Goal: Task Accomplishment & Management: Use online tool/utility

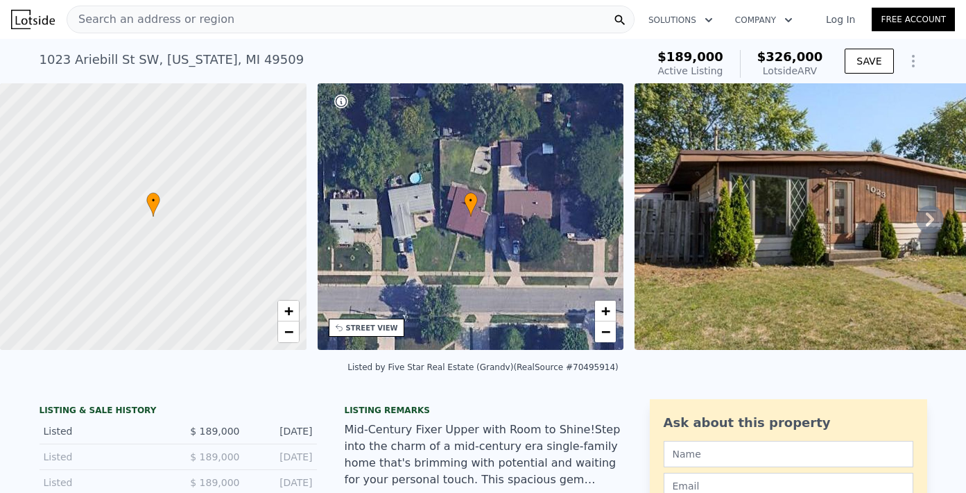
click at [357, 19] on div "Search an address or region" at bounding box center [351, 20] width 568 height 28
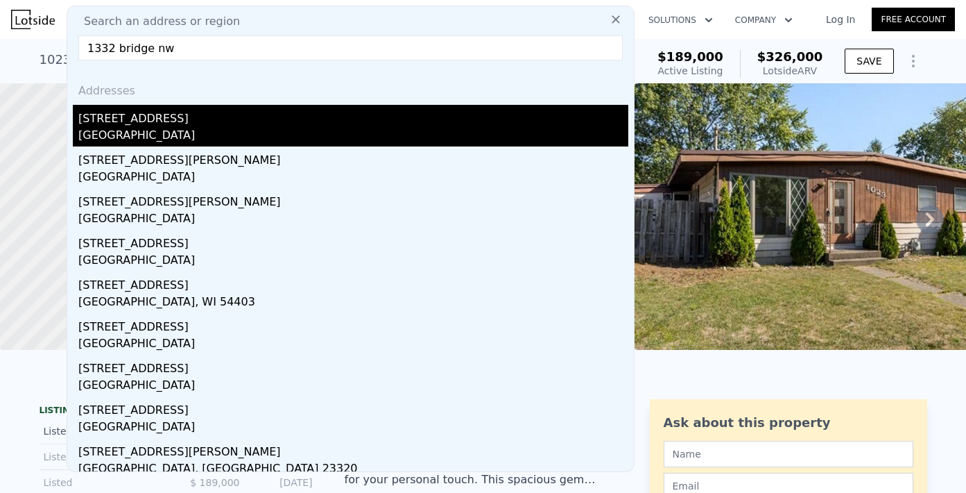
type input "1332 bridge nw"
click at [121, 123] on div "[STREET_ADDRESS]" at bounding box center [353, 116] width 550 height 22
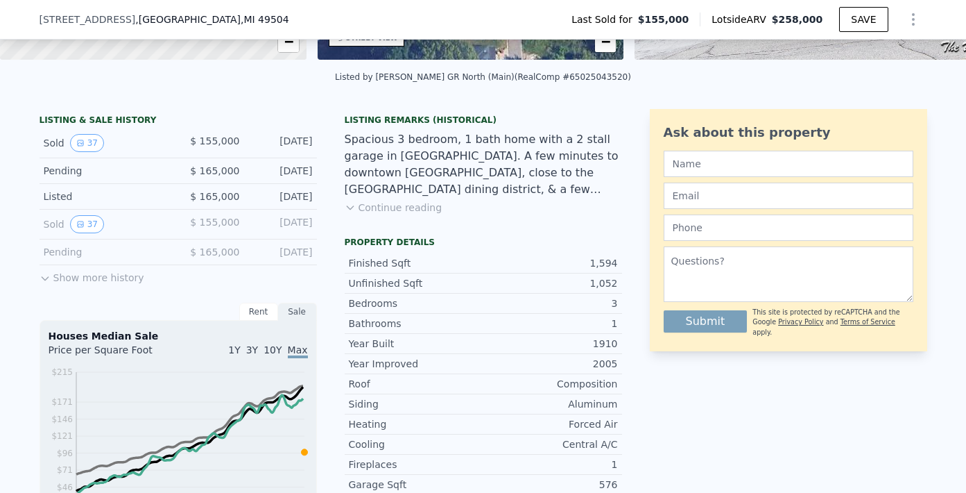
scroll to position [146, 0]
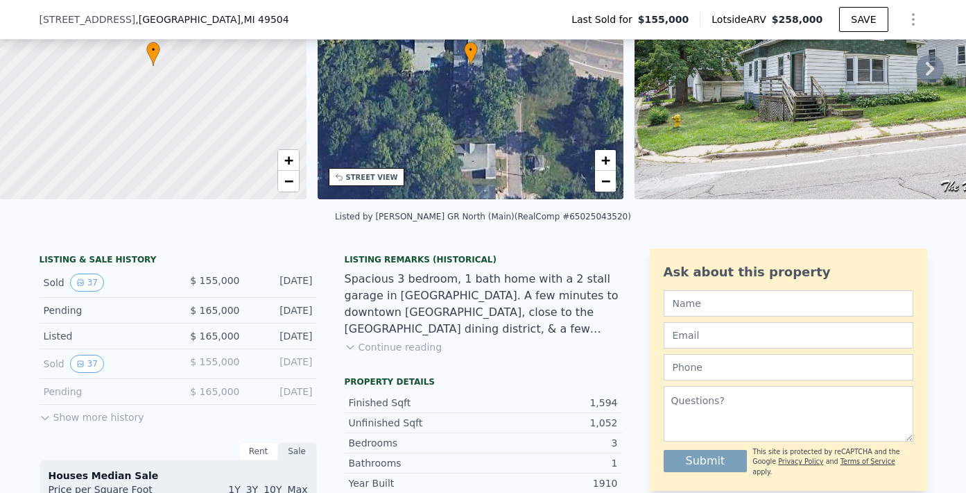
click at [122, 424] on button "Show more history" at bounding box center [92, 413] width 105 height 19
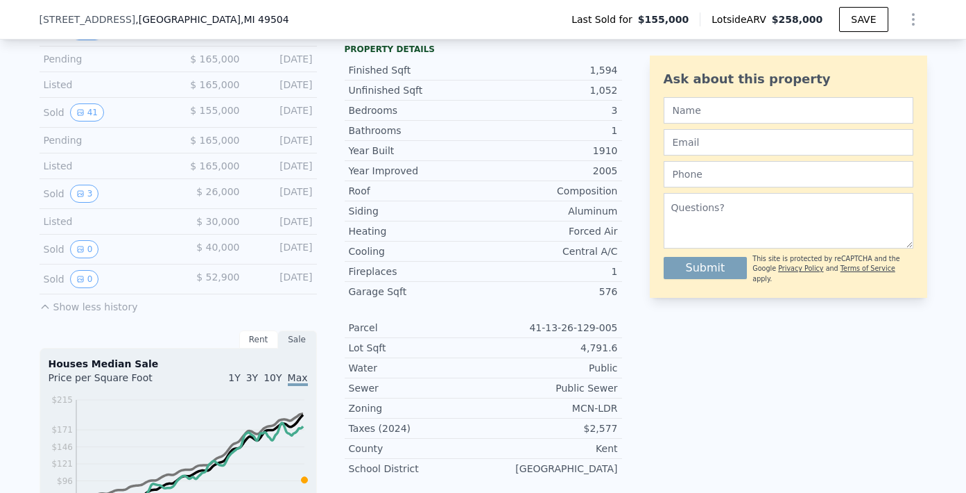
scroll to position [485, 0]
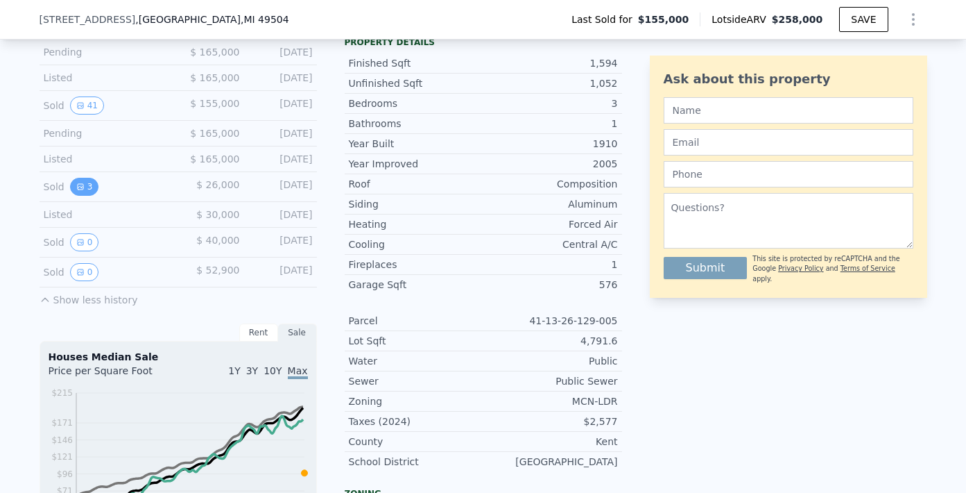
click at [86, 193] on button "3" at bounding box center [84, 187] width 29 height 18
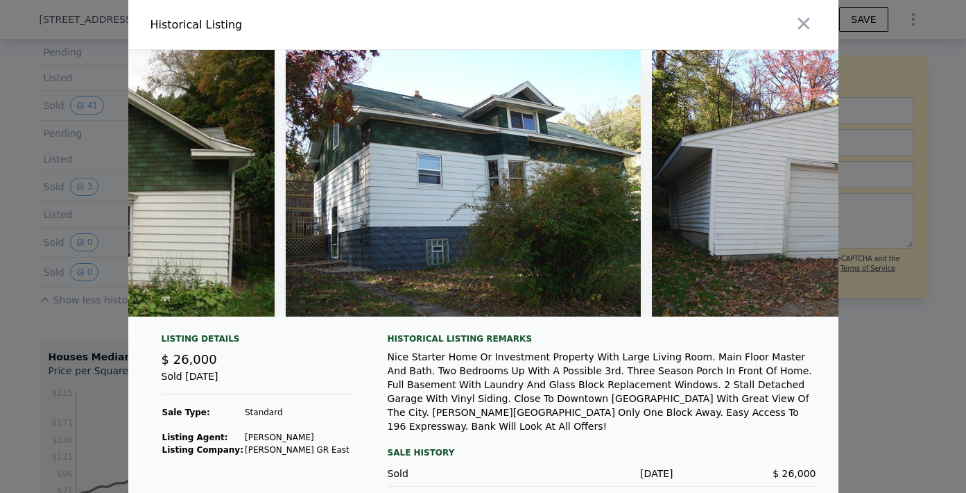
scroll to position [0, 0]
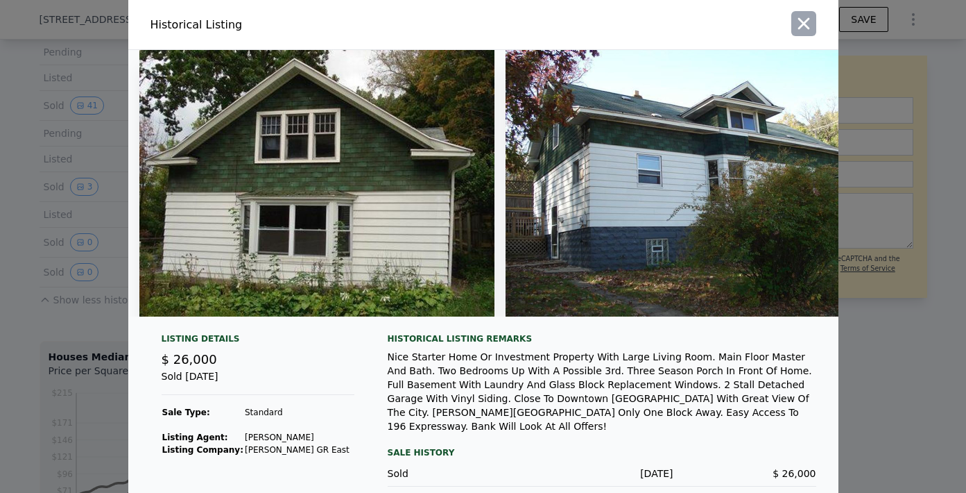
click at [795, 23] on icon "button" at bounding box center [803, 23] width 19 height 19
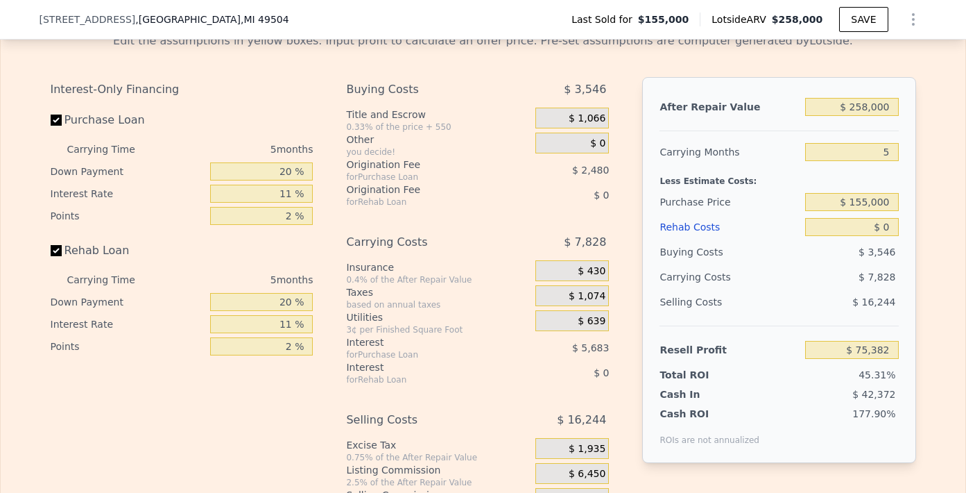
scroll to position [2349, 0]
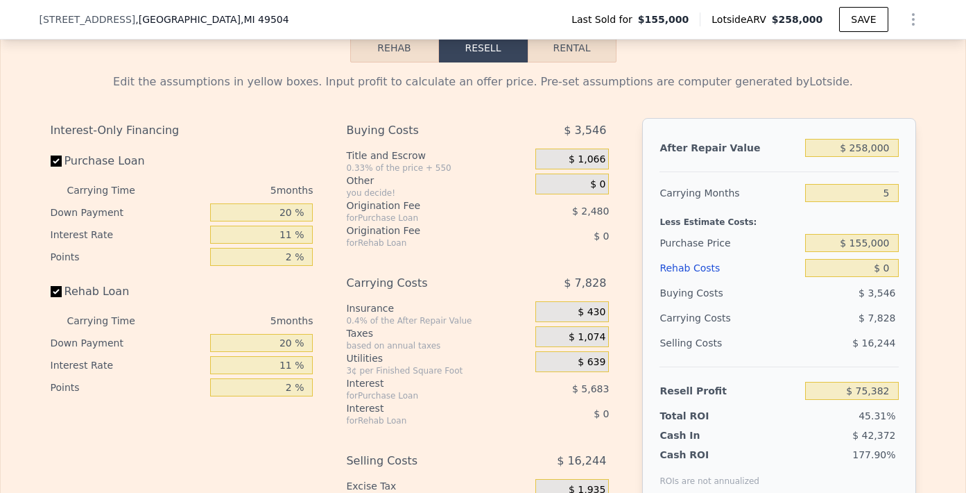
click at [56, 173] on label "Purchase Loan" at bounding box center [128, 160] width 155 height 25
click at [56, 167] on input "Purchase Loan" at bounding box center [56, 160] width 11 height 11
checkbox input "false"
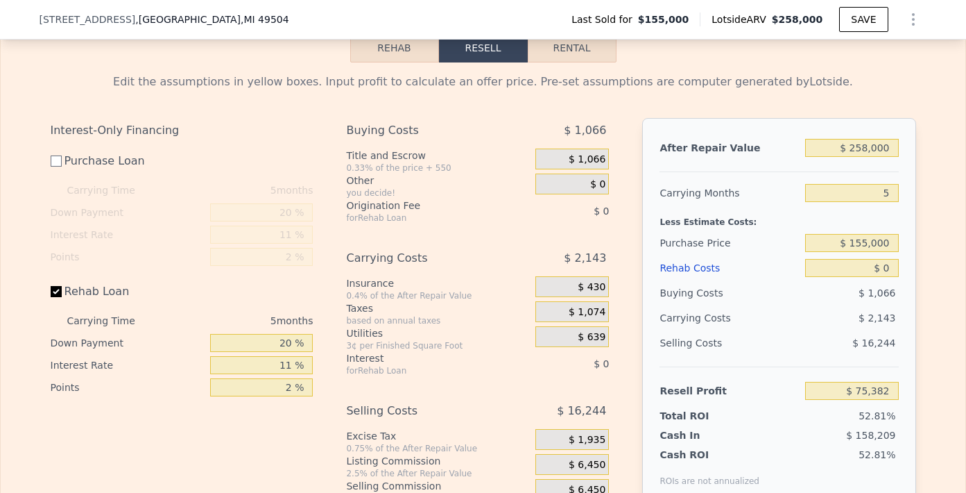
type input "$ 83,547"
click at [53, 297] on input "Rehab Loan" at bounding box center [56, 291] width 11 height 11
checkbox input "false"
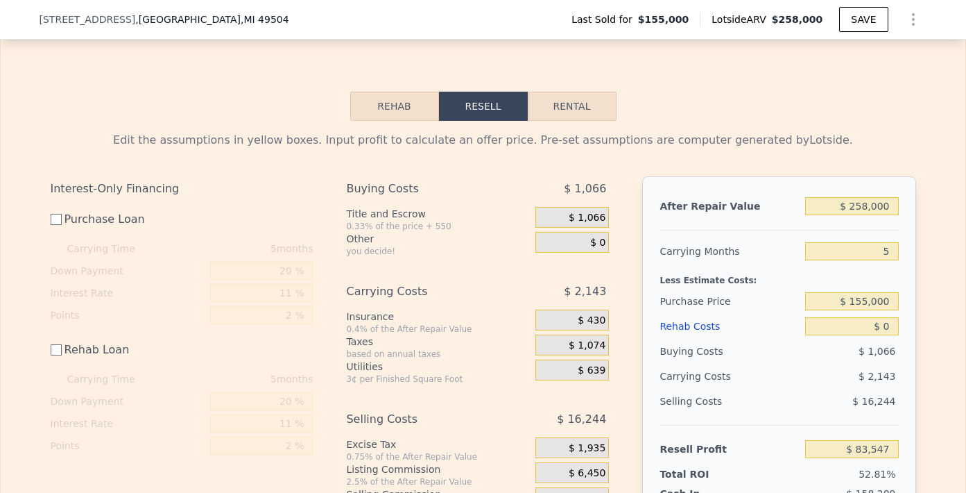
scroll to position [2324, 0]
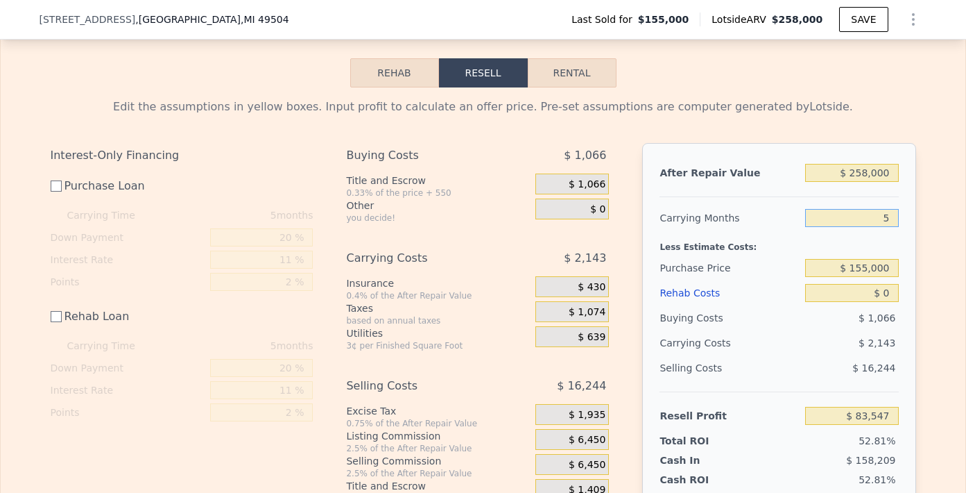
click at [884, 227] on input "5" at bounding box center [852, 218] width 93 height 18
type input "4"
type input "$ 83,976"
type input "4"
click at [887, 182] on input "$ 258,000" at bounding box center [852, 173] width 93 height 18
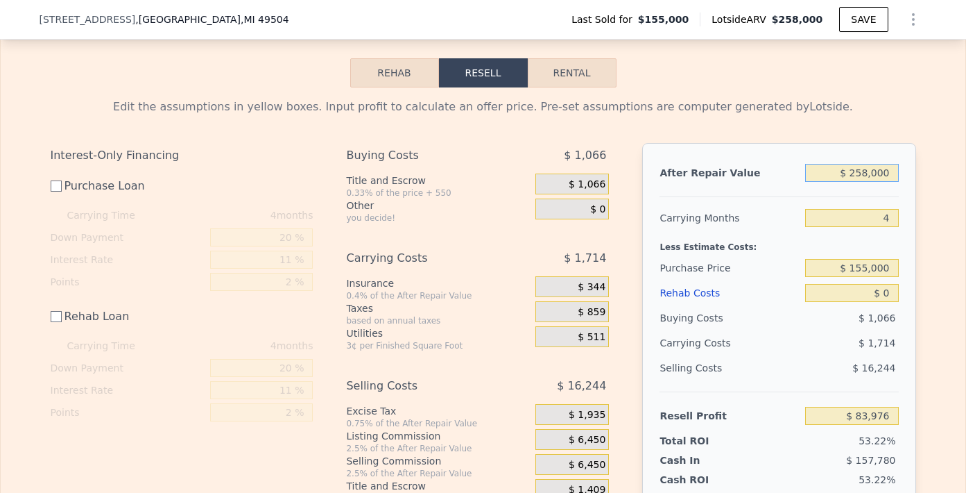
type input "$ 25,800"
type input "-$ 133,790"
type input "$ 2,580"
type input "-$ 155,567"
type input "$ 258"
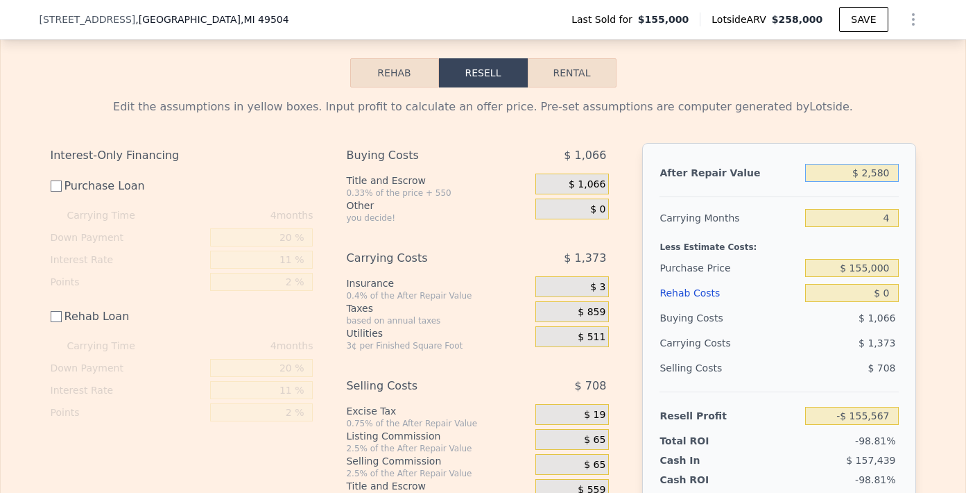
type input "-$ 157,743"
type input "$ 25"
type input "-$ 157,963"
type input "$ 2"
type input "-$ 157,984"
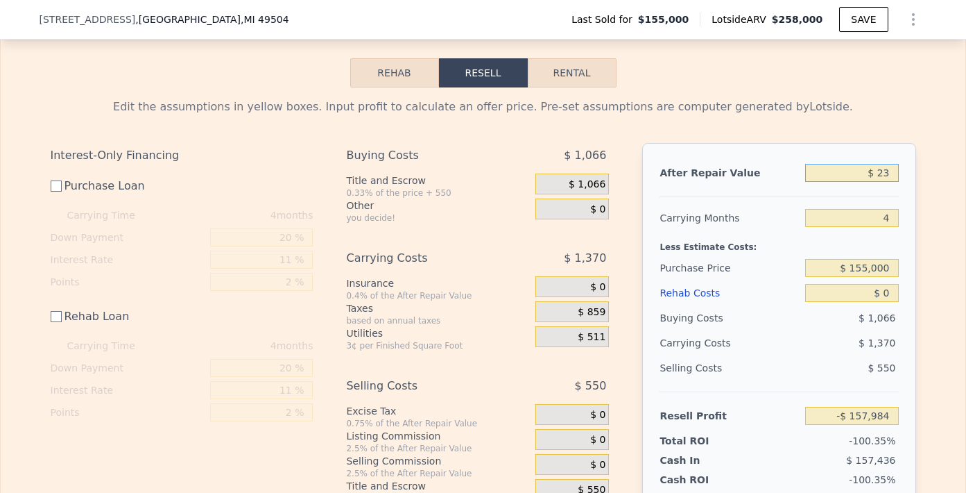
type input "$ 239"
type input "-$ 157,762"
type input "$ 2,390"
type input "-$ 155,745"
type input "$ 23,900"
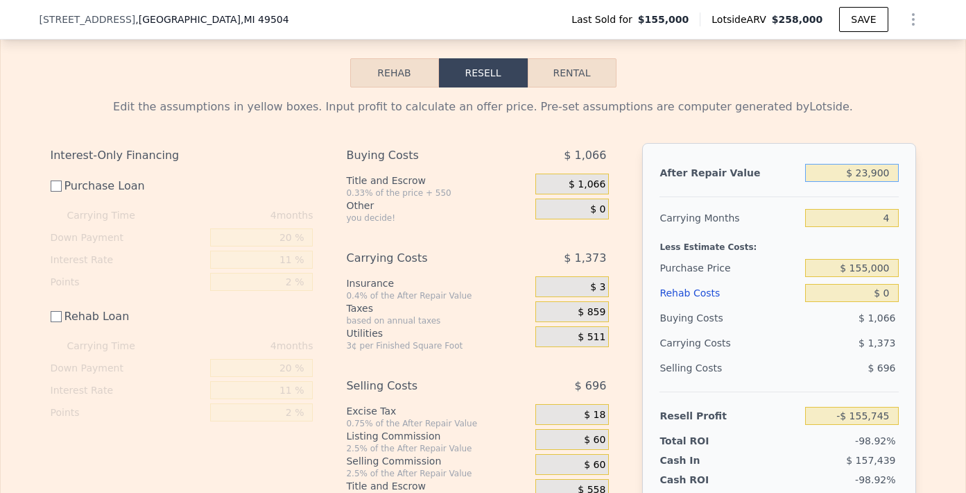
type input "-$ 135,573"
type input "$ 239,000"
type input "$ 66,156"
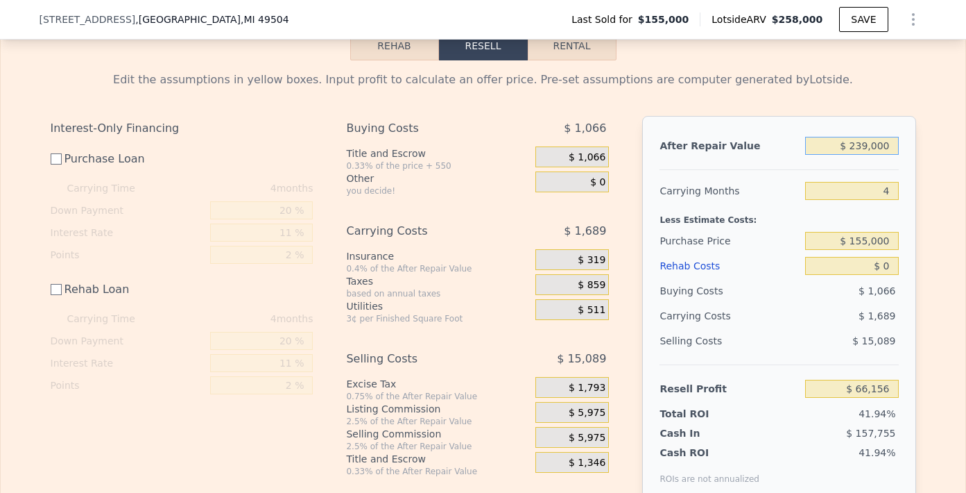
scroll to position [2277, 0]
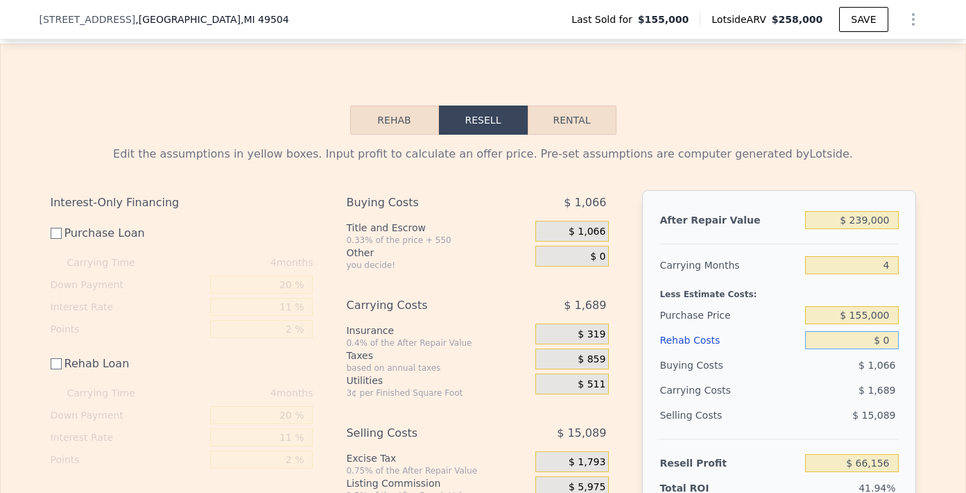
click at [886, 349] on input "$ 0" at bounding box center [852, 340] width 93 height 18
type input "$ 5"
type input "$ 66,151"
type input "$ 56"
type input "$ 66,100"
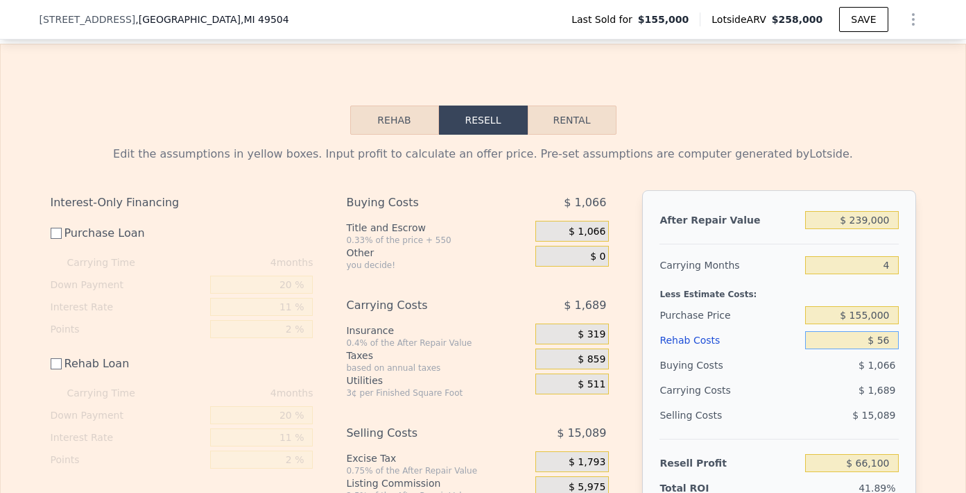
type input "$ 566"
type input "$ 65,590"
type input "$ 5,660"
type input "$ 60,496"
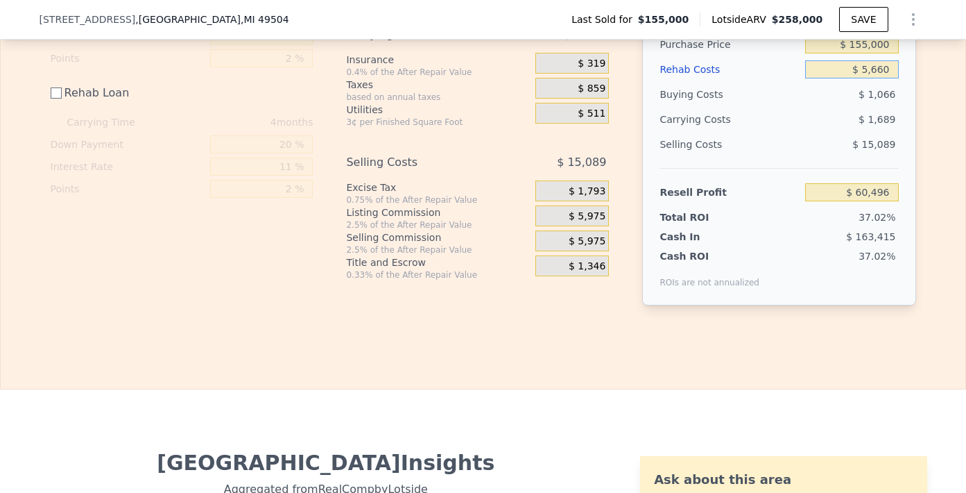
scroll to position [2507, 0]
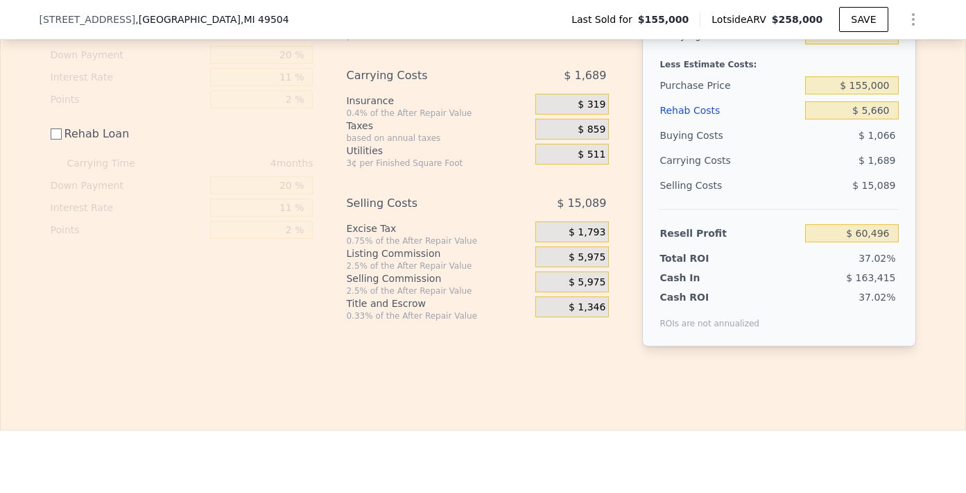
click at [421, 260] on div "Listing Commission" at bounding box center [438, 253] width 184 height 14
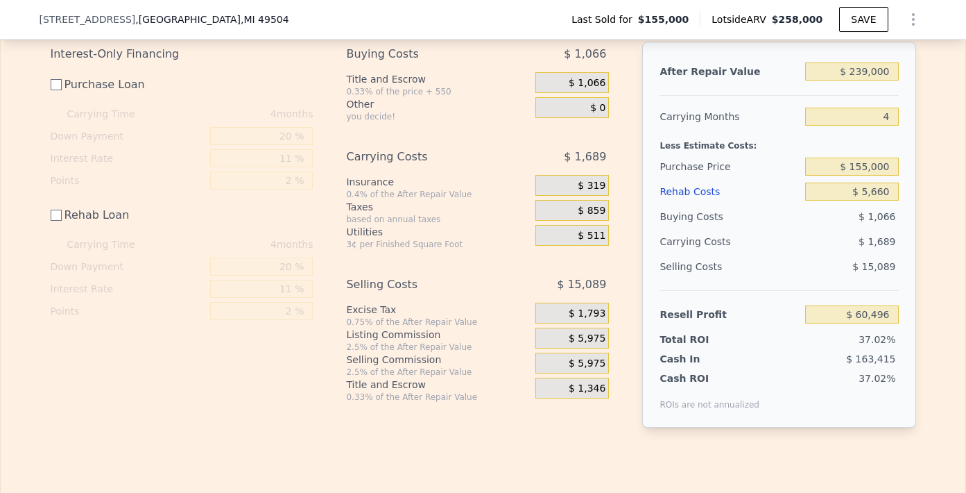
scroll to position [2433, 0]
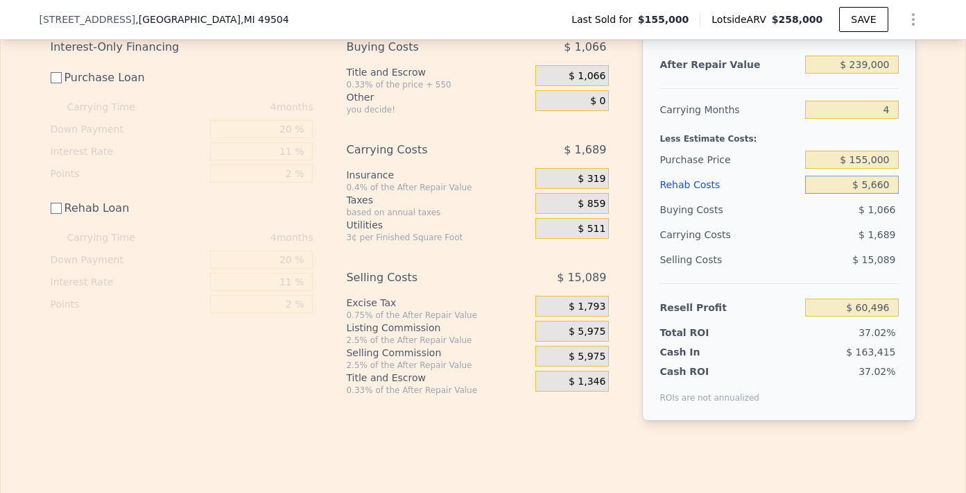
drag, startPoint x: 885, startPoint y: 205, endPoint x: 859, endPoint y: 206, distance: 26.4
click at [859, 194] on input "$ 5,660" at bounding box center [852, 185] width 93 height 18
type input "$ 5"
type input "$ 66,151"
type input "$ 53"
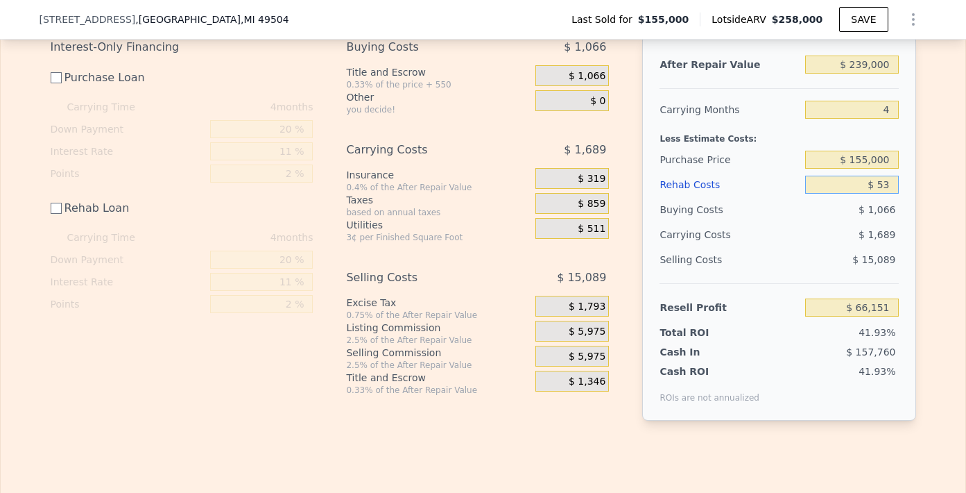
type input "$ 66,103"
type input "$ 535"
type input "$ 65,621"
type input "$ 5,350"
type input "$ 60,806"
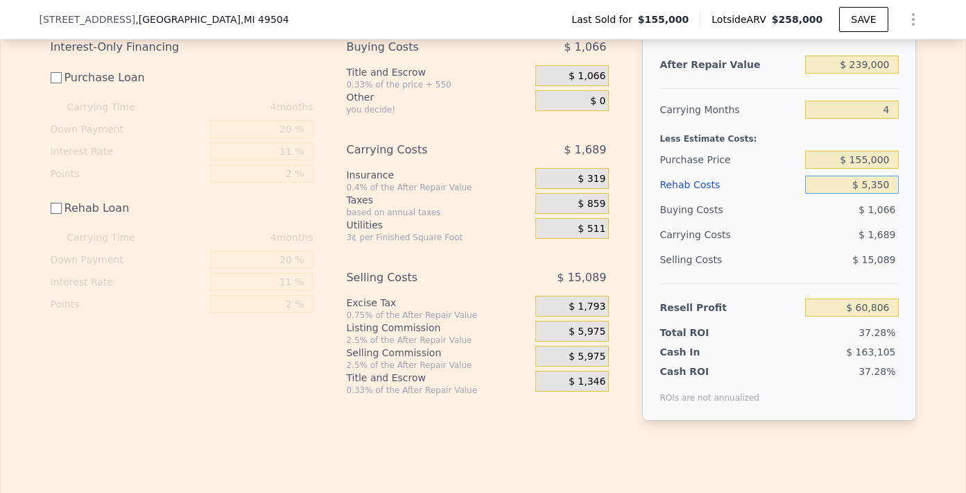
type input "$ 53,500"
type input "$ 12,656"
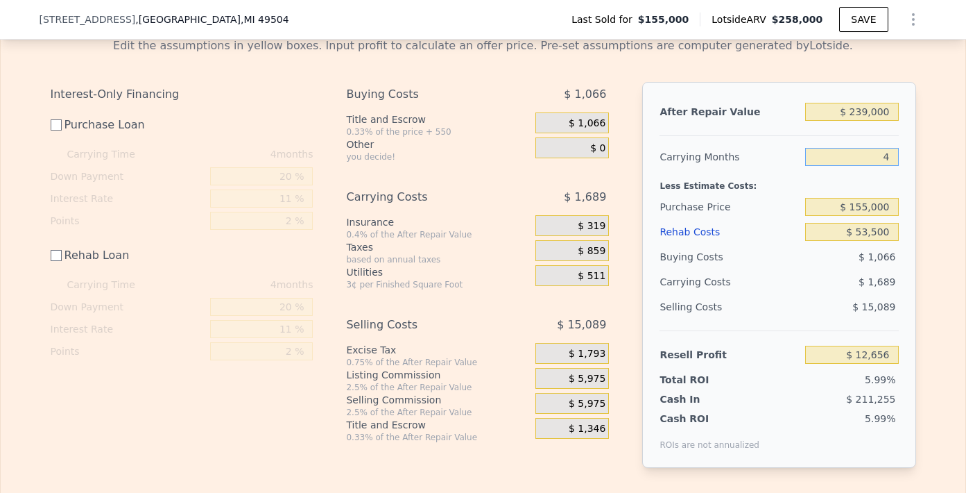
click at [891, 166] on input "4" at bounding box center [852, 157] width 93 height 18
type input "1"
type input "$ 13,922"
type input "12"
type input "$ 9,278"
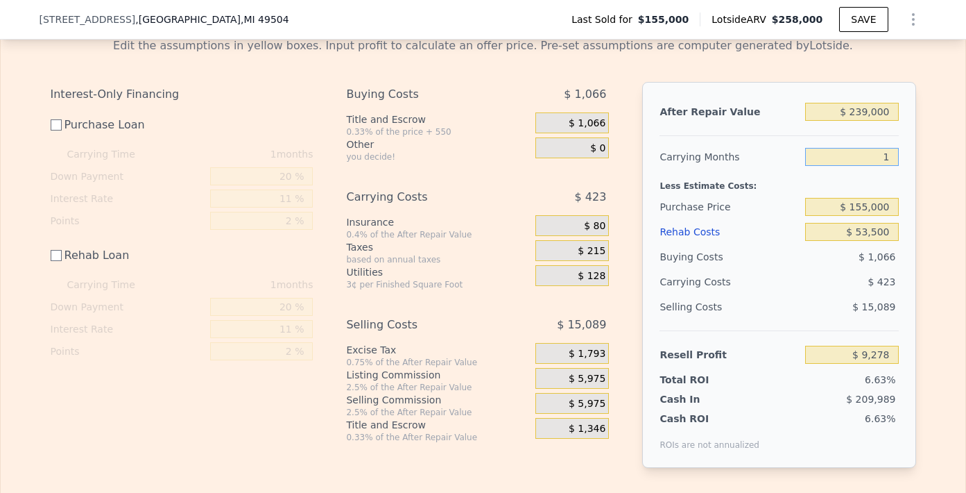
type input "14"
type input "$ 8,434"
type input "1"
type input "$ 13,922"
type input "4"
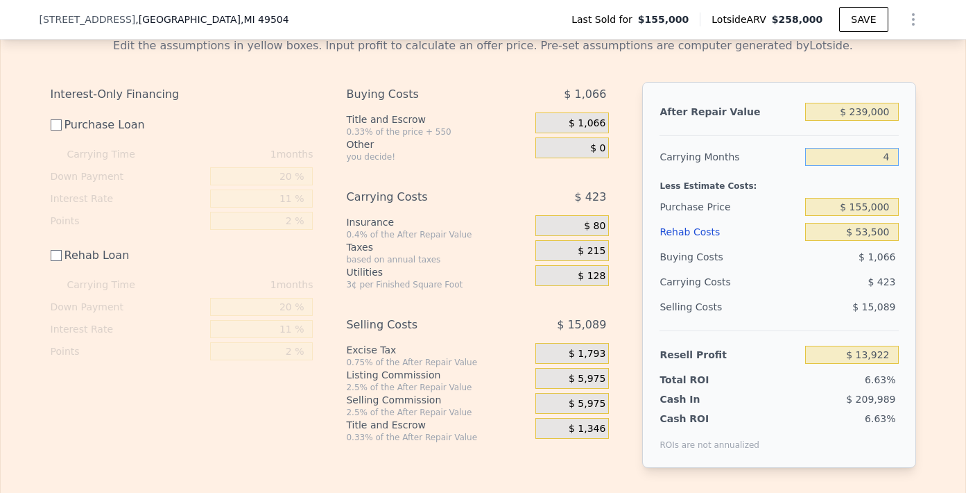
type input "$ 12,656"
click at [859, 121] on input "$ 239,000" at bounding box center [852, 112] width 93 height 18
type input "$ 229,000"
type input "$ 3,278"
type input "$ 219,000"
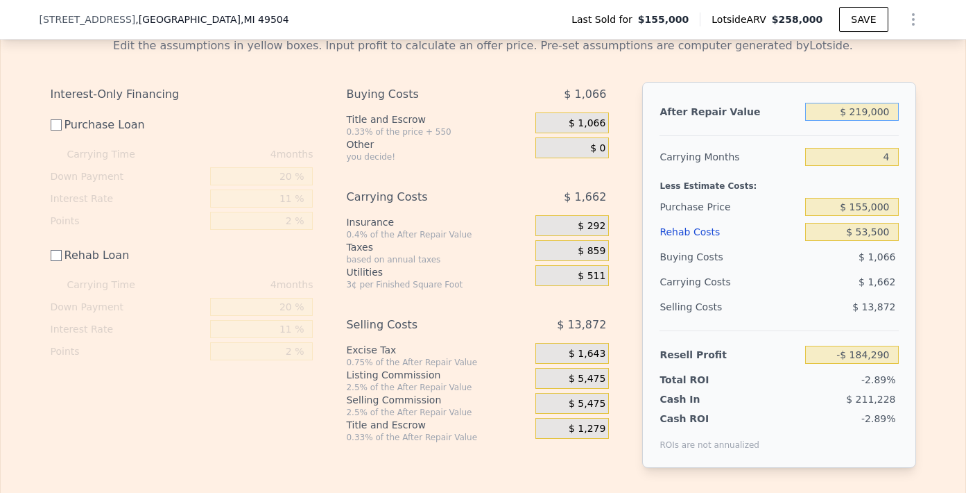
type input "-$ 6,100"
type input "$ 29,000"
type input "-$ 184,290"
type input "$ 259,000"
type input "$ 31,414"
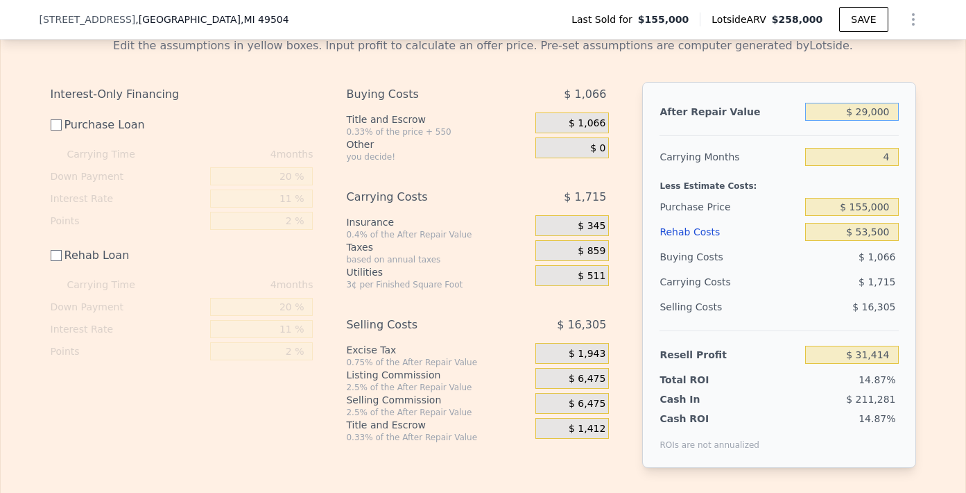
type input "$ 249,000"
type input "$ 22,035"
type input "$ 29,000"
type input "-$ 184,290"
type input "$ 239,000"
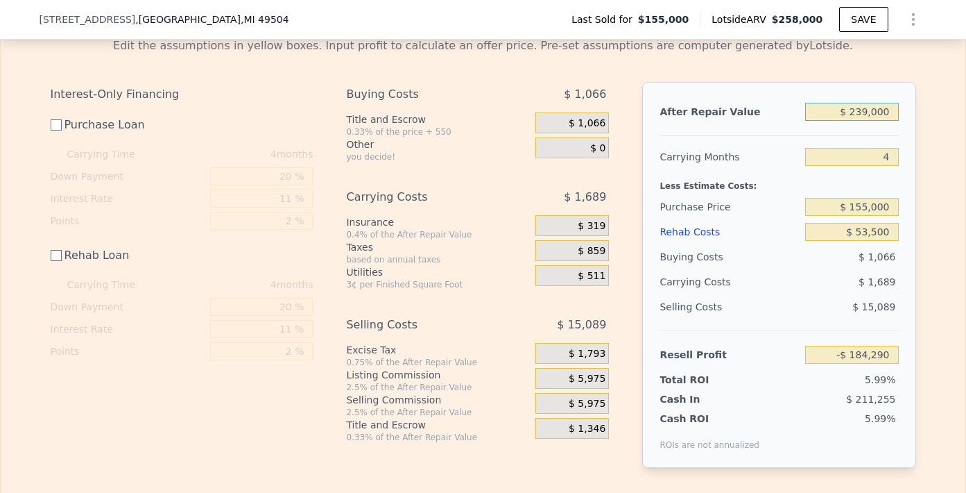
type input "$ 12,656"
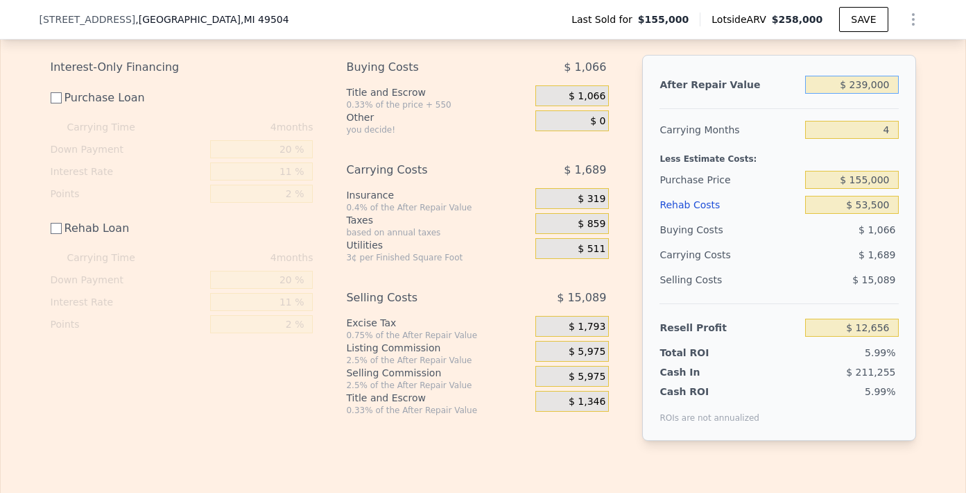
scroll to position [2419, 0]
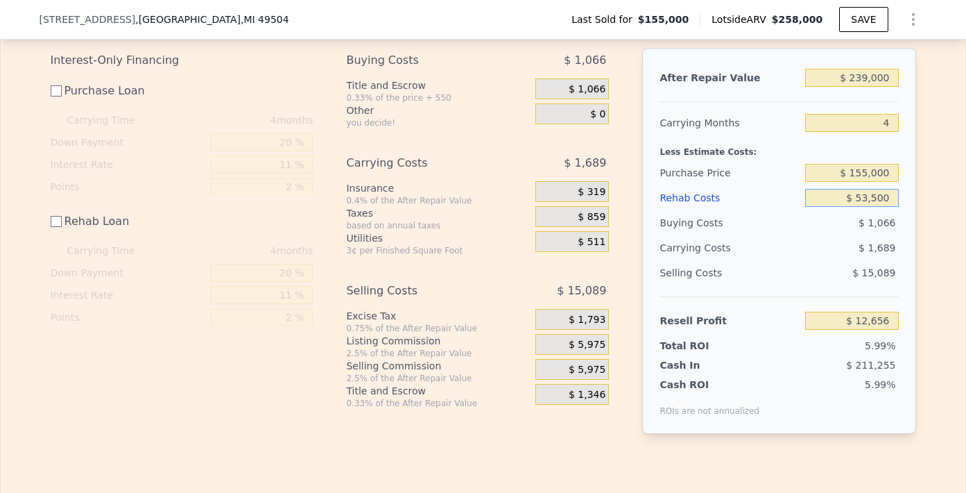
click at [863, 207] on input "$ 53,500" at bounding box center [852, 198] width 93 height 18
type input "$ 58,500"
type input "$ 7,656"
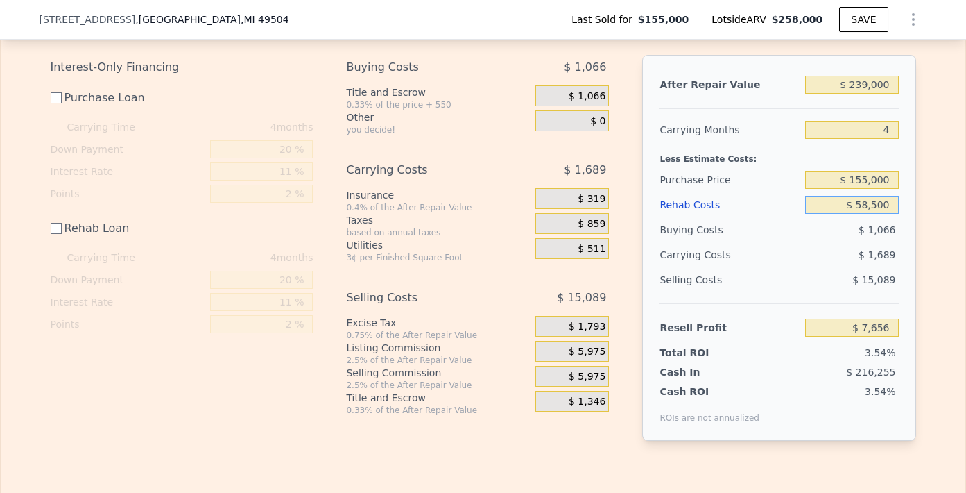
scroll to position [2405, 0]
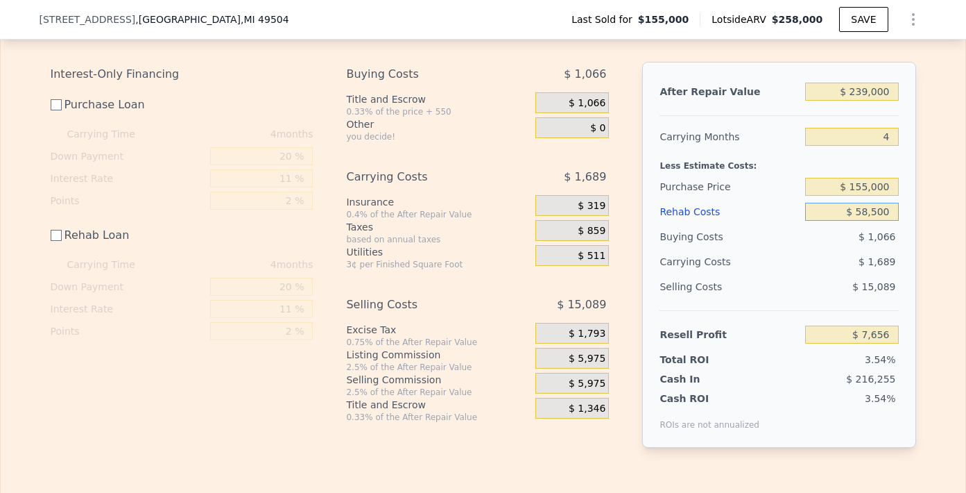
type input "$ 58,500"
drag, startPoint x: 885, startPoint y: 206, endPoint x: 853, endPoint y: 207, distance: 31.9
click at [853, 196] on input "$ 155,000" at bounding box center [852, 187] width 93 height 18
type input "$ 14,500"
type input "$ 148,624"
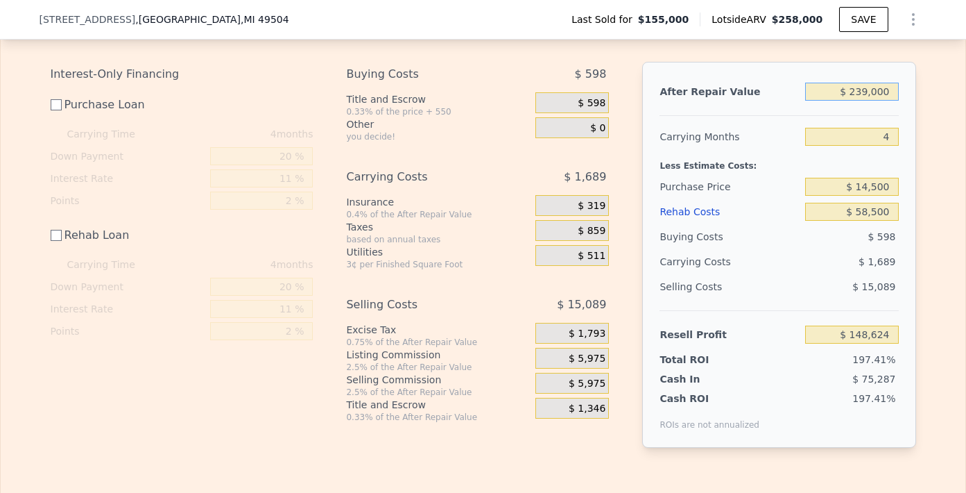
drag, startPoint x: 887, startPoint y: 111, endPoint x: 854, endPoint y: 114, distance: 33.5
click at [854, 101] on input "$ 239,000" at bounding box center [852, 92] width 93 height 18
type input "$ 22"
type input "-$ 75,498"
type input "$ 229"
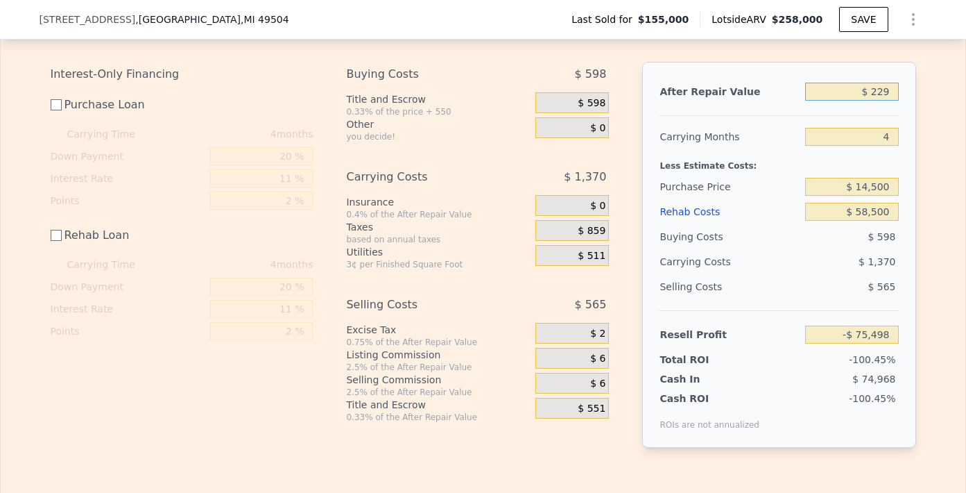
type input "-$ 75,304"
type input "$ 2,290"
type input "-$ 73,370"
type input "$ 22,900"
type input "-$ 54,043"
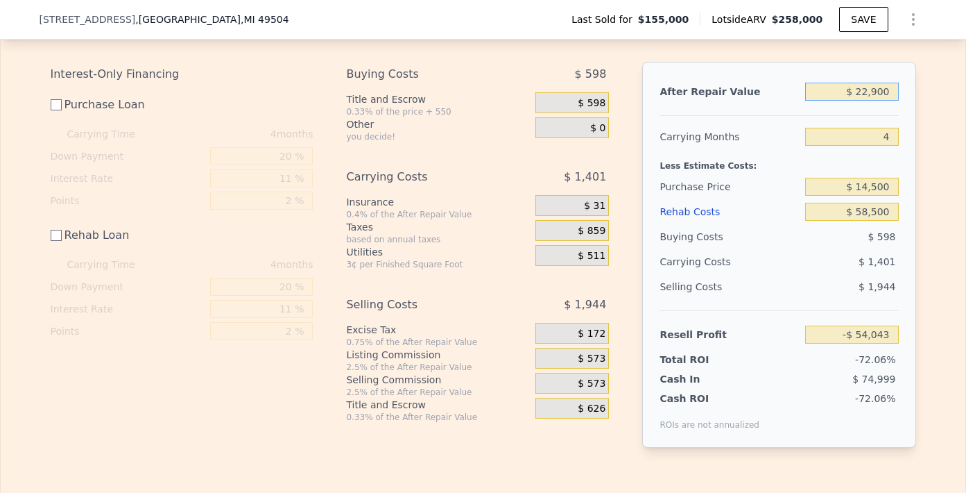
type input "$ 229,000"
type input "$ 139,246"
click at [883, 196] on input "$ 14,500" at bounding box center [852, 187] width 93 height 18
type input "$ 145,000"
click at [883, 221] on input "$ 58,500" at bounding box center [852, 212] width 93 height 18
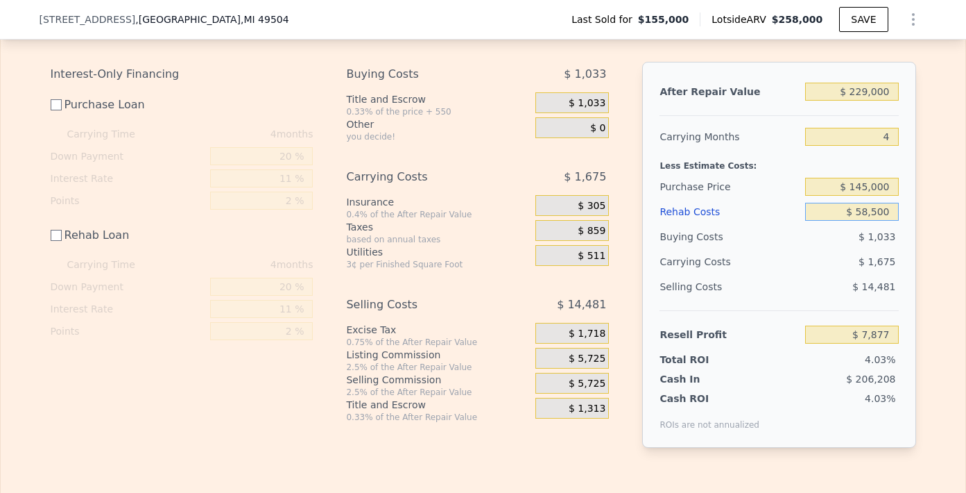
type input "$ 8,311"
click at [858, 221] on input "$ 58,500" at bounding box center [852, 212] width 93 height 18
type input "$ 8,500"
type input "$ 58,311"
type input "$ 48,500"
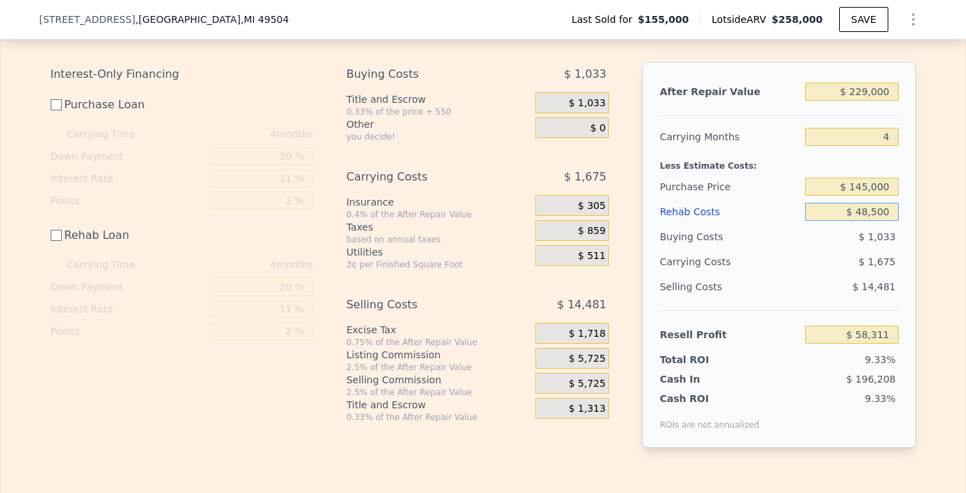
type input "$ 18,311"
